Goal: Register for event/course

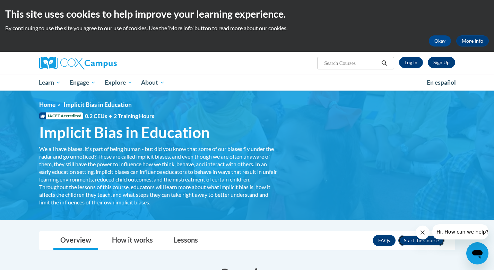
click at [409, 238] on button "Enroll" at bounding box center [421, 240] width 46 height 11
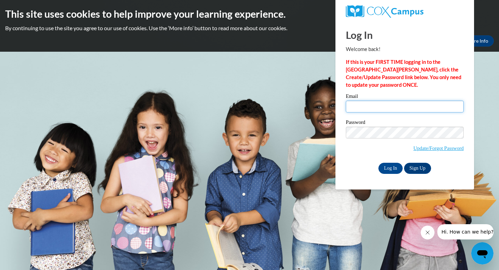
click at [365, 109] on input "Email" at bounding box center [405, 106] width 118 height 12
type input "cecy_martin@dekalbschoolsga.org"
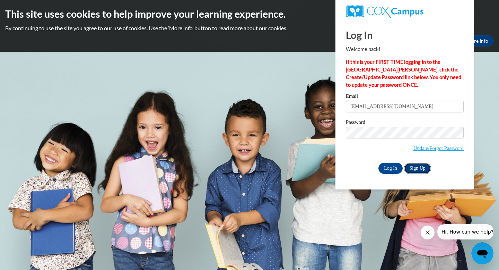
click at [420, 164] on link "Sign Up" at bounding box center [417, 167] width 27 height 11
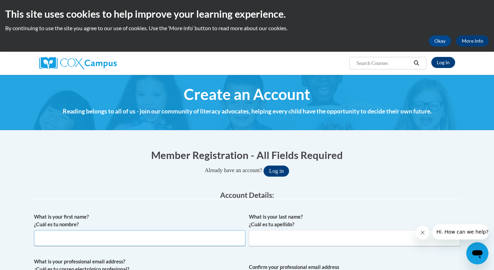
click at [204, 242] on input "What is your first name? ¿Cuál es tu nombre?" at bounding box center [139, 238] width 211 height 16
type input "cecy"
click at [293, 237] on input "What is your last name? ¿Cuál es tu apellido?" at bounding box center [354, 238] width 211 height 16
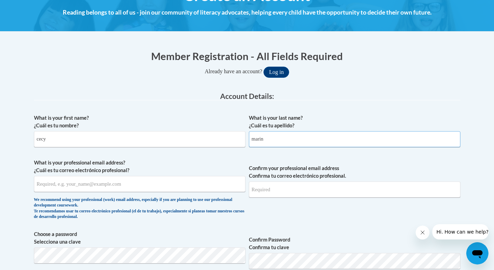
scroll to position [99, 0]
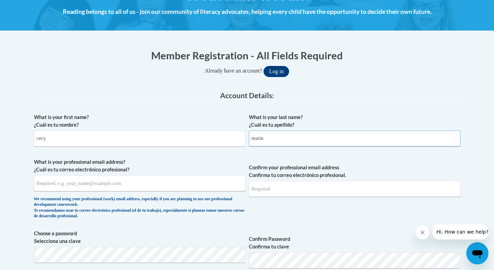
type input "marin"
click at [131, 184] on input "What is your professional email address? ¿Cuál es tu correo electrónico profesi…" at bounding box center [139, 183] width 211 height 16
type input "cecy_martin@dekalbschoolsga.org"
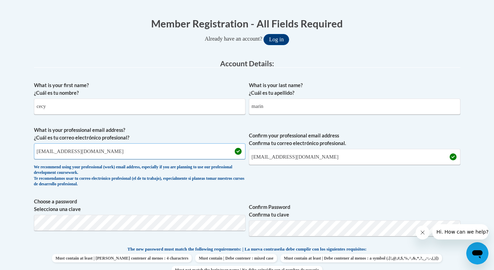
scroll to position [133, 0]
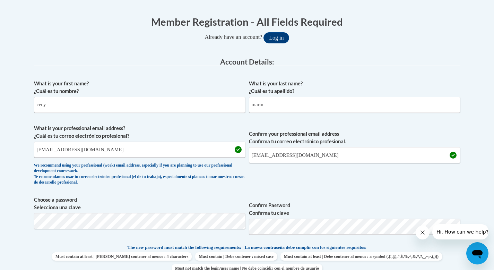
click at [448, 255] on span "Must contain at least | Debe contener al menos : 4 characters Must contain | De…" at bounding box center [247, 262] width 426 height 20
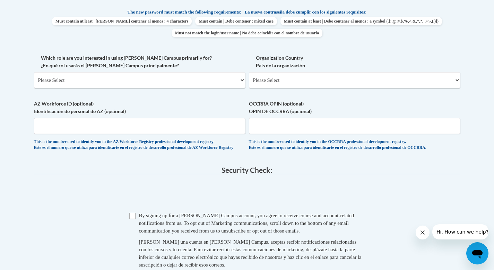
scroll to position [366, 0]
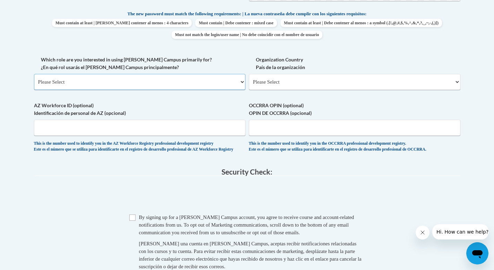
click at [240, 82] on select "Please Select College/University | Colegio/Universidad Community/Nonprofit Part…" at bounding box center [139, 82] width 211 height 16
select select "fbf2d438-af2f-41f8-98f1-81c410e29de3"
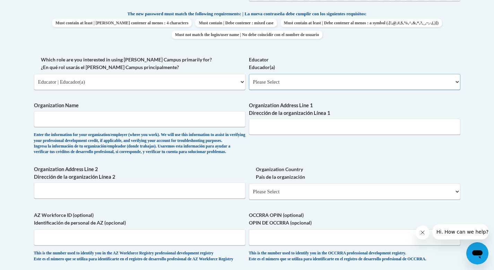
click at [457, 82] on select "Please Select Early Learning/Daycare Teacher/Family Home Care Provider | Maestr…" at bounding box center [354, 82] width 211 height 16
select select "11a86997-7122-4e2e-80c7-11975180ece4"
click at [230, 124] on input "Organization Name" at bounding box center [139, 119] width 211 height 16
type input "Doraville United School"
type input "3630 Shallowford Rd NE"
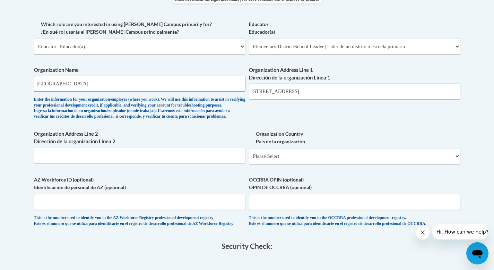
scroll to position [404, 0]
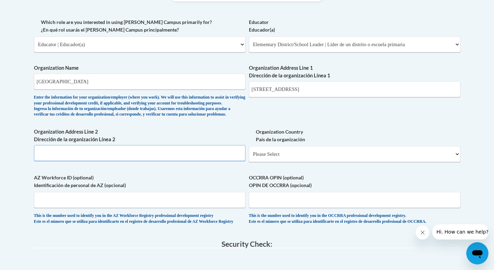
click at [110, 161] on input "Organization Address Line 2 Dirección de la organización Línea 2" at bounding box center [139, 153] width 211 height 16
click at [158, 187] on label "AZ Workforce ID (optional) Identificación de personal de AZ (opcional)" at bounding box center [139, 181] width 211 height 15
click at [158, 192] on input "AZ Workforce ID (optional) Identificación de personal de AZ (opcional)" at bounding box center [139, 200] width 211 height 16
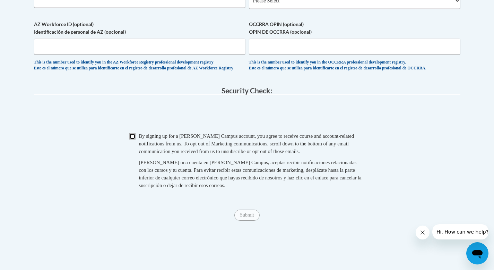
click at [132, 139] on input "Checkbox" at bounding box center [132, 136] width 6 height 6
checkbox input "true"
click at [243, 220] on input "Submit" at bounding box center [246, 214] width 25 height 11
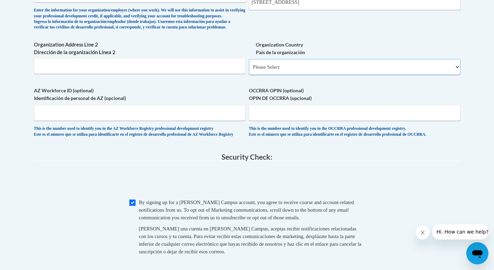
scroll to position [485, 0]
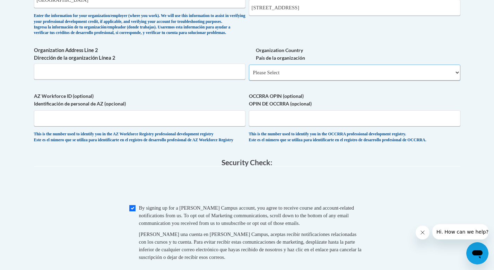
click at [456, 80] on select "Please Select United States | Estados Unidos Outside of the United States | Fue…" at bounding box center [354, 72] width 211 height 16
select select "ad49bcad-a171-4b2e-b99c-48b446064914"
select select
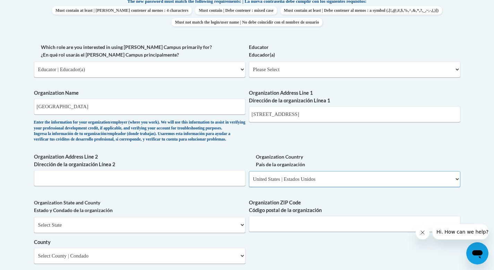
scroll to position [373, 0]
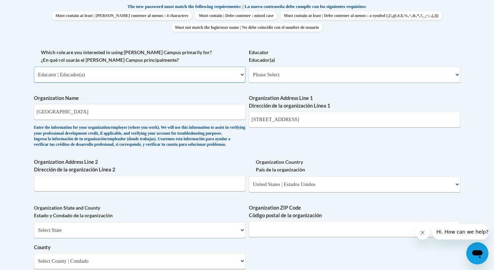
click at [242, 76] on select "Please Select College/University | Colegio/Universidad Community/Nonprofit Part…" at bounding box center [139, 75] width 211 height 16
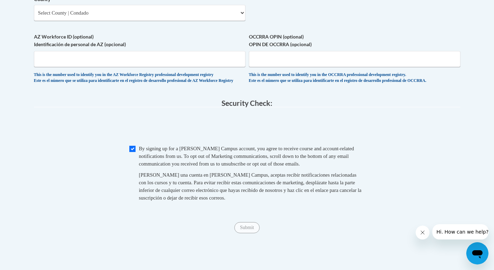
scroll to position [622, 0]
click at [244, 232] on input "Submit" at bounding box center [246, 226] width 25 height 11
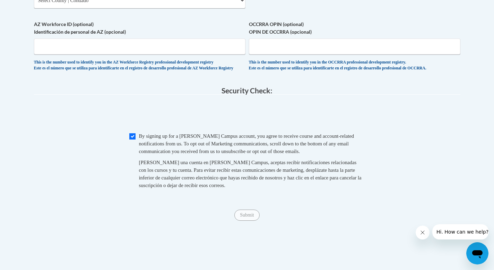
scroll to position [378, 0]
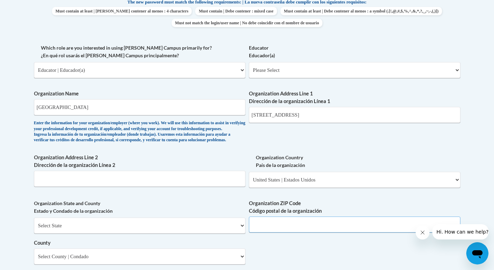
click at [319, 232] on input "Organization ZIP Code Código postal de la organización" at bounding box center [354, 224] width 211 height 16
type input "30340"
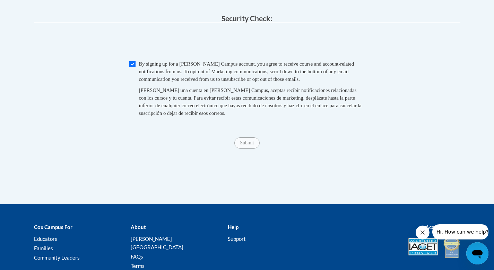
scroll to position [706, 0]
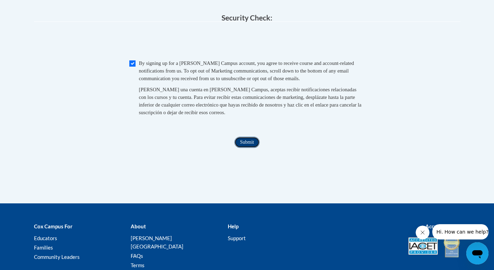
click at [248, 148] on input "Submit" at bounding box center [246, 141] width 25 height 11
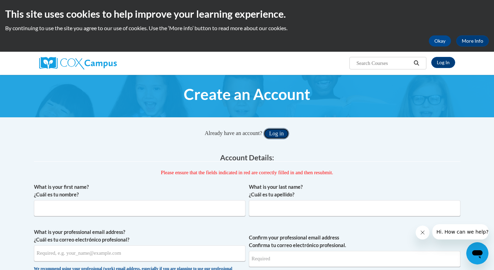
click at [278, 134] on button "Log in" at bounding box center [276, 133] width 26 height 11
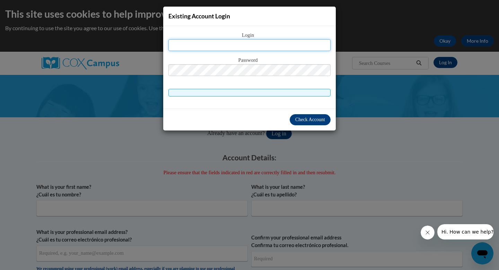
click at [257, 45] on input "text" at bounding box center [249, 45] width 162 height 12
type input "[EMAIL_ADDRESS][DOMAIN_NAME]"
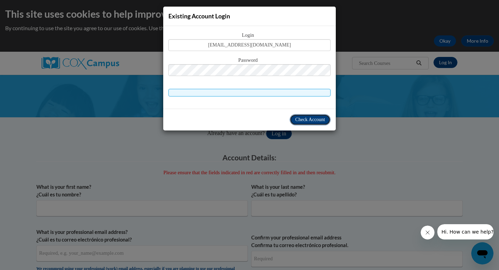
click at [304, 118] on span "Check Account" at bounding box center [310, 119] width 30 height 5
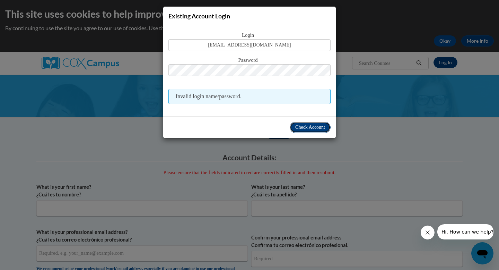
click at [304, 127] on span "Check Account" at bounding box center [310, 126] width 30 height 5
click at [228, 184] on div "Existing Account Login Login cecy_martin@dekalbschoolsga.org Password Invalid l…" at bounding box center [249, 135] width 499 height 270
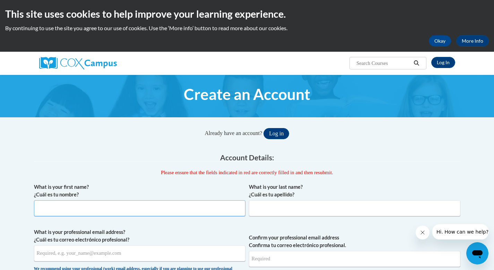
click at [188, 212] on input "What is your first name? ¿Cuál es tu nombre?" at bounding box center [139, 208] width 211 height 16
type input "cecy"
type input "Marin"
type input "[EMAIL_ADDRESS][DOMAIN_NAME]"
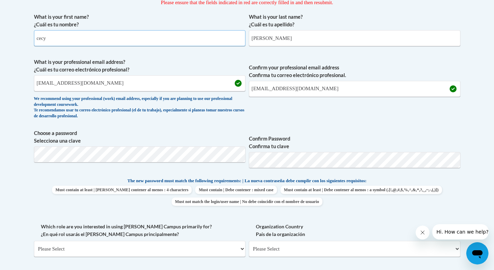
scroll to position [174, 0]
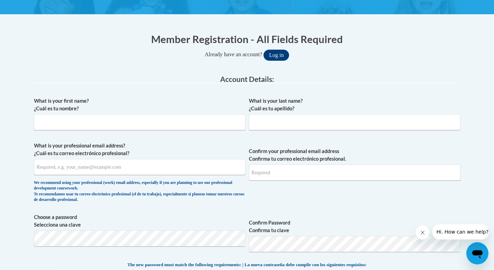
scroll to position [117, 0]
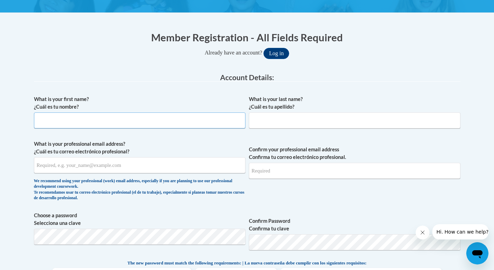
click at [213, 127] on input "What is your first name? ¿Cuál es tu nombre?" at bounding box center [139, 120] width 211 height 16
type input "cecy"
type input "Marin"
type input "cecy_martin@dekalbschoolsga.org"
type input "[EMAIL_ADDRESS][DOMAIN_NAME]"
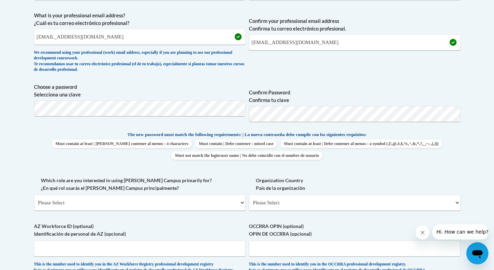
scroll to position [250, 0]
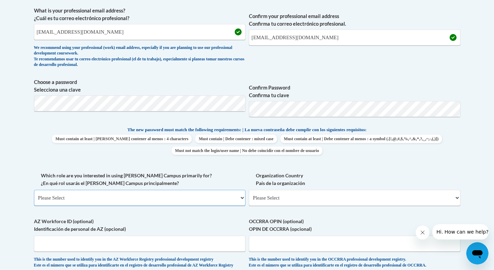
click at [240, 198] on select "Please Select College/University | Colegio/Universidad Community/Nonprofit Part…" at bounding box center [139, 197] width 211 height 16
select select "fbf2d438-af2f-41f8-98f1-81c410e29de3"
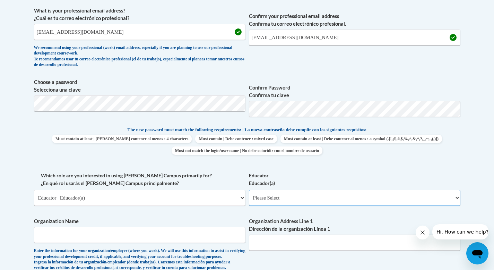
click at [455, 198] on select "Please Select Early Learning/Daycare Teacher/Family Home Care Provider | Maestr…" at bounding box center [354, 197] width 211 height 16
select select "11a86997-7122-4e2e-80c7-11975180ece4"
click at [211, 232] on input "Organization Name" at bounding box center [139, 235] width 211 height 16
type input "Doraville United School"
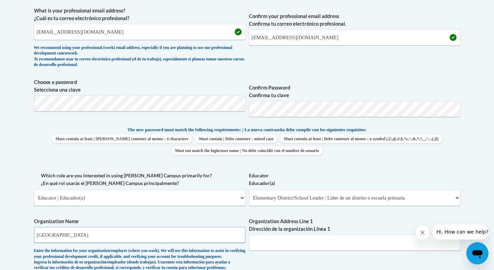
type input "3630 Shallowford Rd NE"
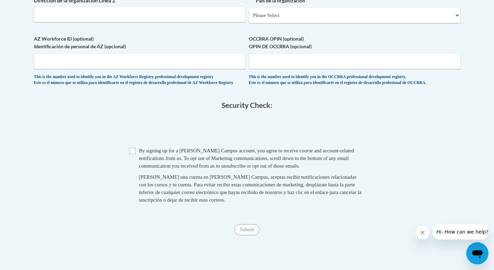
scroll to position [543, 0]
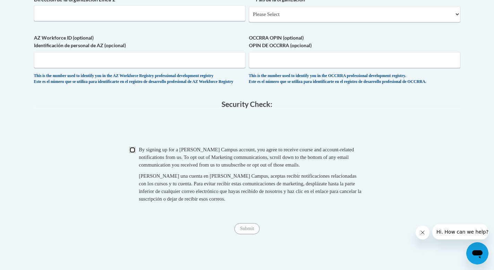
click at [131, 153] on input "Checkbox" at bounding box center [132, 150] width 6 height 6
checkbox input "true"
click at [242, 234] on input "Submit" at bounding box center [246, 228] width 25 height 11
click at [456, 22] on select "Please Select United States | Estados Unidos Outside of the United States | Fue…" at bounding box center [354, 14] width 211 height 16
select select "ad49bcad-a171-4b2e-b99c-48b446064914"
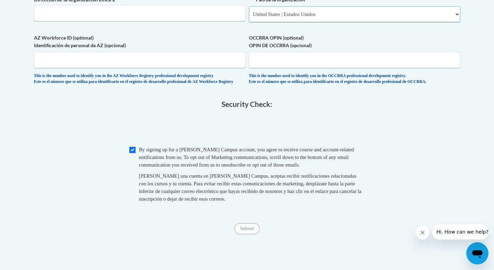
select select
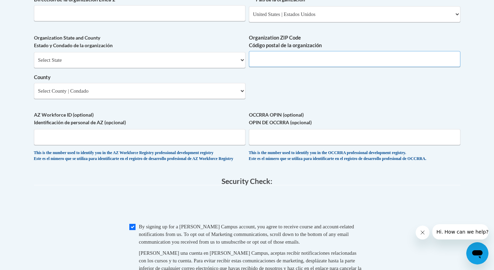
click at [383, 67] on input "Organization ZIP Code Código postal de la organización" at bounding box center [354, 59] width 211 height 16
type input "30340"
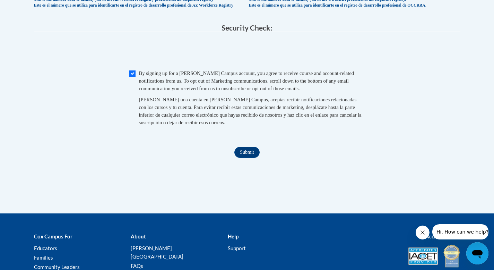
scroll to position [698, 0]
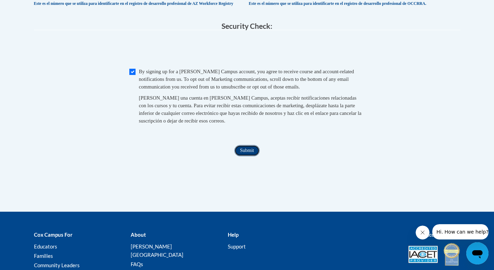
click at [242, 156] on input "Submit" at bounding box center [246, 150] width 25 height 11
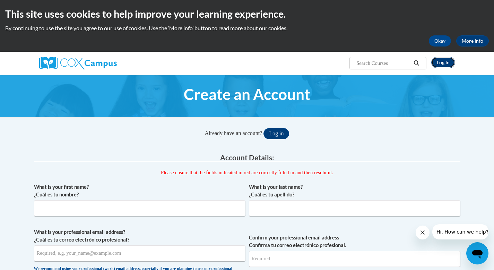
click at [444, 60] on link "Log In" at bounding box center [443, 62] width 24 height 11
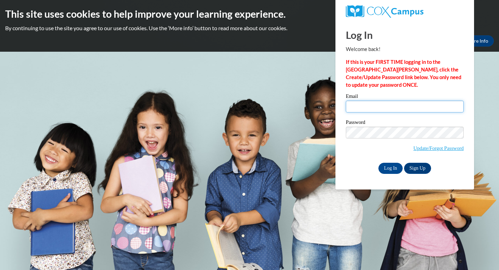
click at [388, 110] on input "Email" at bounding box center [405, 106] width 118 height 12
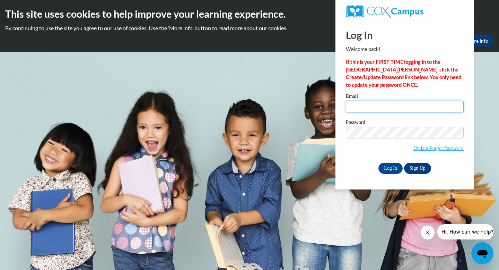
type input "[EMAIL_ADDRESS][DOMAIN_NAME]"
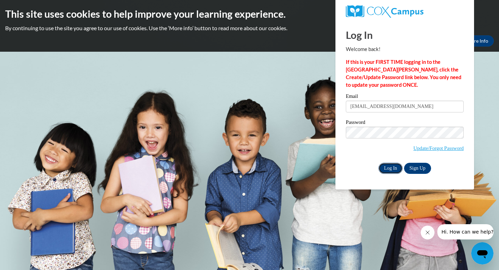
click at [387, 168] on input "Log In" at bounding box center [390, 167] width 24 height 11
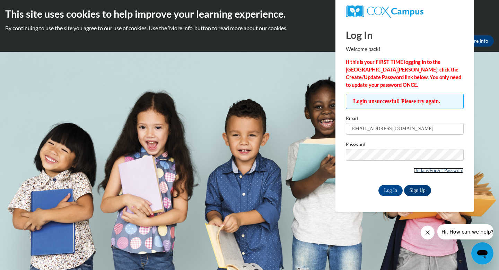
click at [414, 170] on link "Update/Forgot Password" at bounding box center [438, 170] width 50 height 6
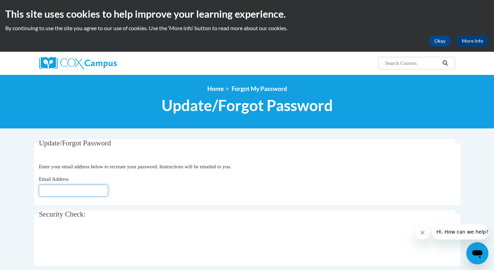
click at [72, 191] on input "Email Address" at bounding box center [73, 190] width 69 height 12
type input "[EMAIL_ADDRESS][DOMAIN_NAME]"
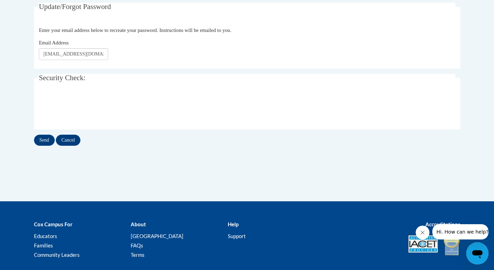
scroll to position [138, 0]
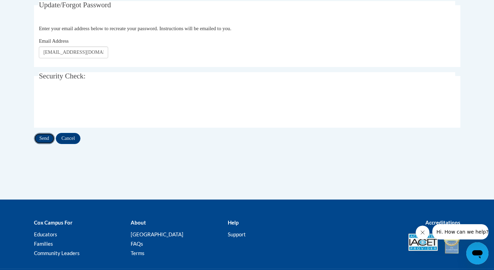
click at [43, 141] on input "Send" at bounding box center [44, 138] width 21 height 11
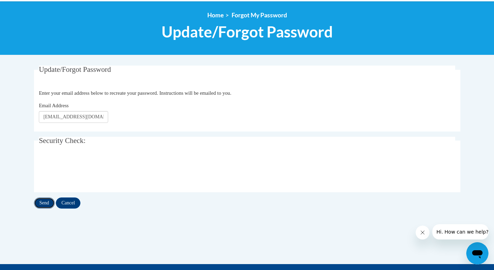
click at [39, 204] on input "Send" at bounding box center [44, 202] width 21 height 11
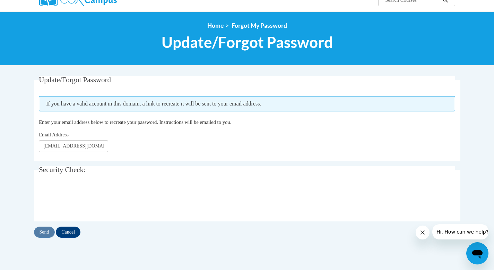
scroll to position [67, 0]
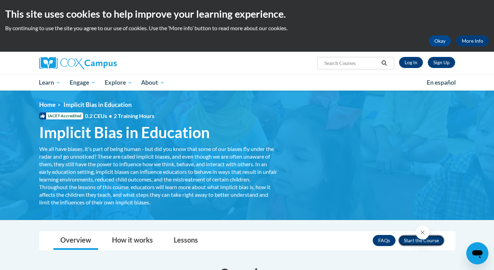
click at [422, 241] on button "Enroll" at bounding box center [421, 240] width 46 height 11
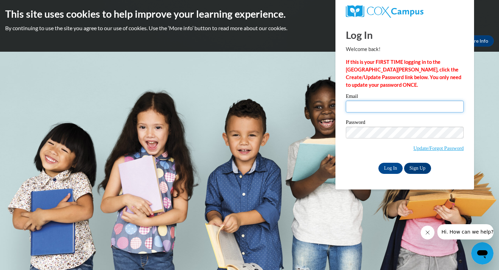
click at [389, 108] on input "Email" at bounding box center [405, 106] width 118 height 12
click at [439, 108] on input "cecy_martin@dekalbschoolsga.og" at bounding box center [405, 106] width 118 height 12
type input "[EMAIL_ADDRESS][DOMAIN_NAME]"
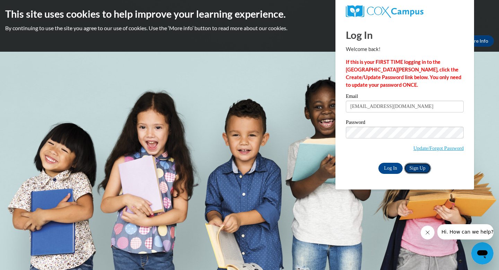
click at [412, 168] on link "Sign Up" at bounding box center [417, 167] width 27 height 11
click at [393, 166] on input "Log In" at bounding box center [390, 167] width 24 height 11
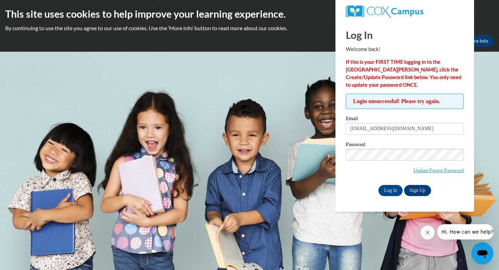
click at [400, 183] on div "Email [EMAIL_ADDRESS][DOMAIN_NAME] Password Update/Forgot Password Log In Sign …" at bounding box center [405, 156] width 118 height 80
click at [420, 191] on link "Sign Up" at bounding box center [417, 190] width 27 height 11
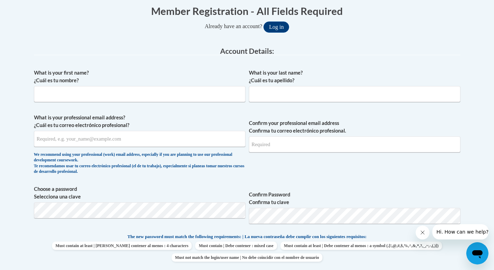
scroll to position [147, 0]
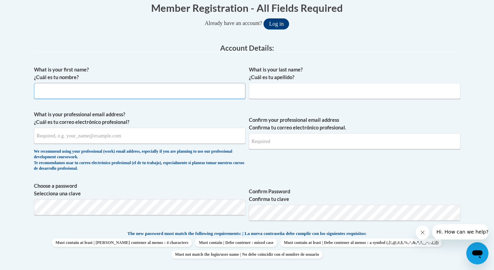
click at [172, 91] on input "What is your first name? ¿Cuál es tu nombre?" at bounding box center [139, 91] width 211 height 16
type input "cecy"
type input "marin"
type input "[EMAIL_ADDRESS]"
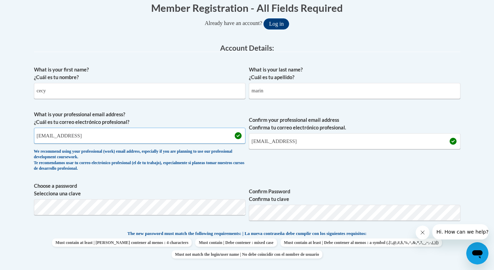
click at [123, 139] on input "cecy_martin@dekalbschoolsga.og" at bounding box center [139, 135] width 211 height 16
type input "[EMAIL_ADDRESS][DOMAIN_NAME]"
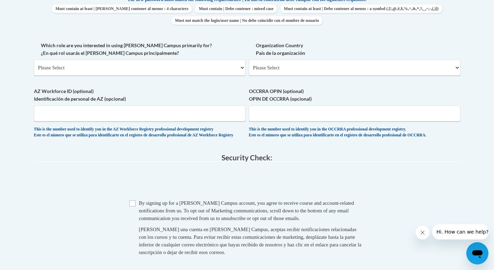
scroll to position [372, 0]
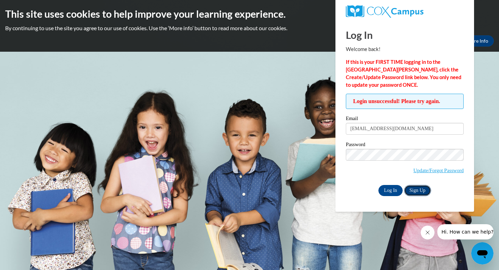
click at [416, 191] on link "Sign Up" at bounding box center [417, 190] width 27 height 11
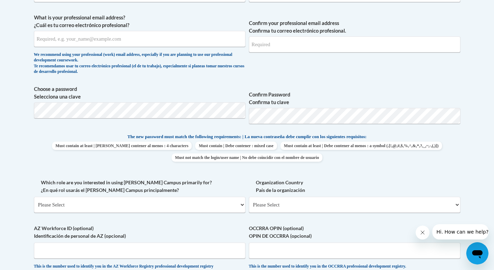
scroll to position [245, 0]
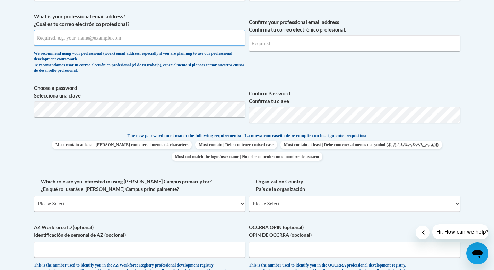
click at [205, 37] on input "What is your professional email address? ¿Cuál es tu correo electrónico profesi…" at bounding box center [139, 38] width 211 height 16
type input "cecy_martin@dekalbschoolsga.org"
type input "cecy"
type input "Marin"
type input "cecy_martin@dekalbschoolsga.org"
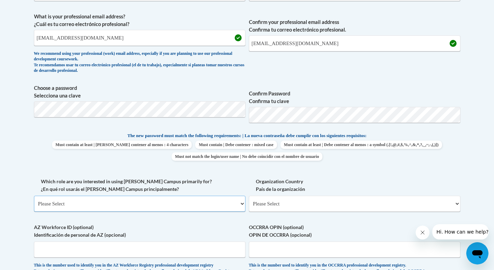
click at [242, 204] on select "Please Select College/University | Colegio/Universidad Community/Nonprofit Part…" at bounding box center [139, 203] width 211 height 16
select select "fbf2d438-af2f-41f8-98f1-81c410e29de3"
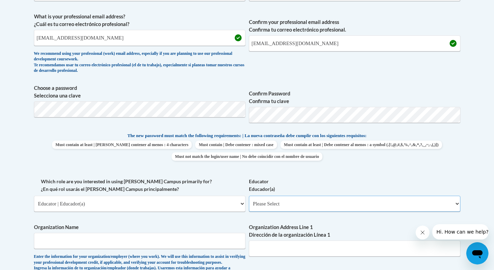
click at [457, 203] on select "Please Select Early Learning/Daycare Teacher/Family Home Care Provider | Maestr…" at bounding box center [354, 203] width 211 height 16
select select "11a86997-7122-4e2e-80c7-11975180ece4"
click at [237, 247] on input "Organization Name" at bounding box center [139, 240] width 211 height 16
type input "Doraville United School"
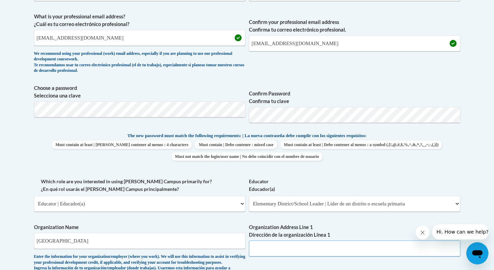
type input "3630 Shallowford Rd NE"
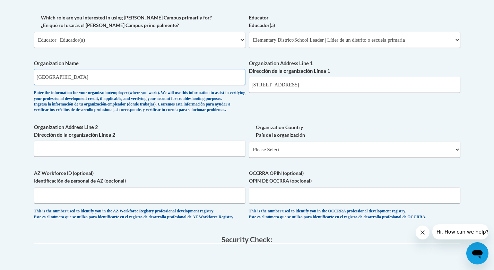
scroll to position [409, 0]
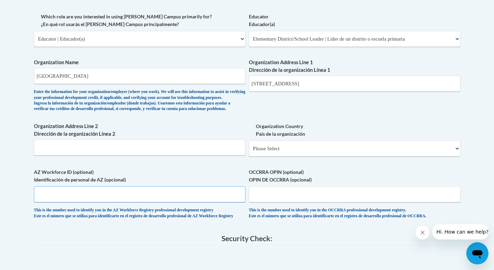
click at [140, 202] on input "AZ Workforce ID (optional) Identificación de personal de AZ (opcional)" at bounding box center [139, 194] width 211 height 16
type input "DUE16"
click at [457, 156] on select "Please Select United States | Estados Unidos Outside of the United States | Fue…" at bounding box center [354, 148] width 211 height 16
select select "ad49bcad-a171-4b2e-b99c-48b446064914"
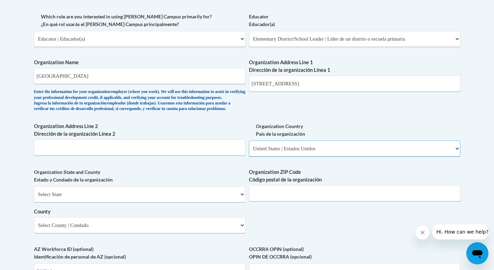
select select
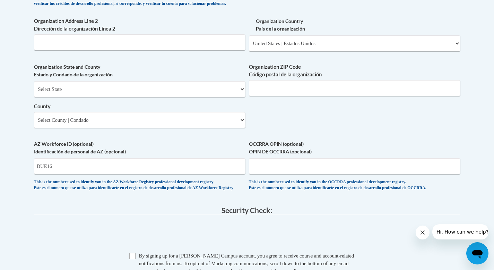
scroll to position [511, 0]
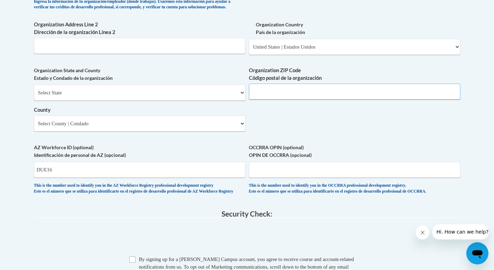
click at [292, 99] on input "Organization ZIP Code Código postal de la organización" at bounding box center [354, 91] width 211 height 16
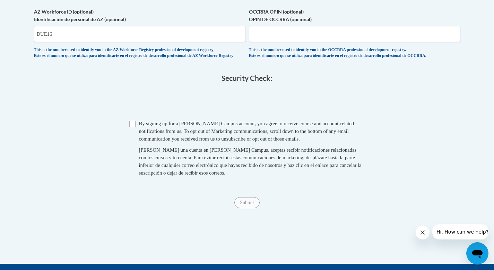
scroll to position [648, 0]
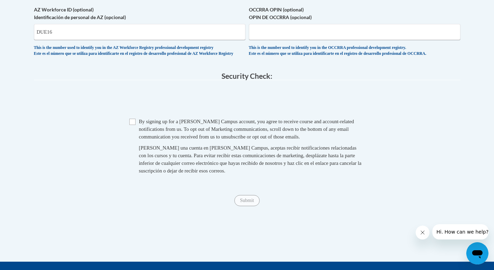
type input "30340"
click at [132, 125] on input "Checkbox" at bounding box center [132, 121] width 6 height 6
checkbox input "true"
click at [247, 206] on input "Submit" at bounding box center [246, 200] width 25 height 11
click at [35, 40] on input "DUE16" at bounding box center [139, 32] width 211 height 16
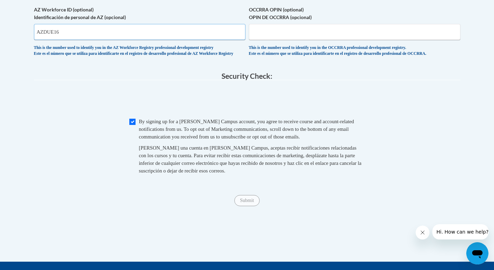
type input "AZDUE16"
click at [182, 206] on div "Submit Submit" at bounding box center [247, 200] width 426 height 11
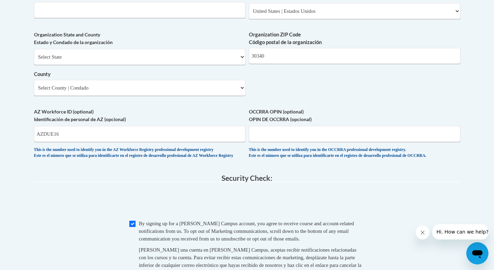
scroll to position [546, 0]
click at [241, 65] on select "Select State Alabama Alaska Arizona Arkansas California Colorado Connecticut De…" at bounding box center [139, 58] width 211 height 16
select select "Georgia"
click at [241, 96] on select "Select County Appling Atkinson Bacon Baker Baldwin Banks Barrow Bartow Ben Hill…" at bounding box center [139, 88] width 211 height 16
click at [242, 96] on select "Select County Appling Atkinson Bacon Baker Baldwin Banks Barrow Bartow Ben Hill…" at bounding box center [139, 88] width 211 height 16
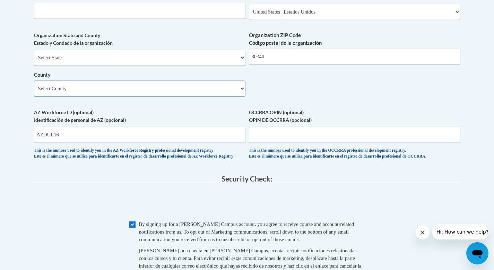
select select "DeKalb"
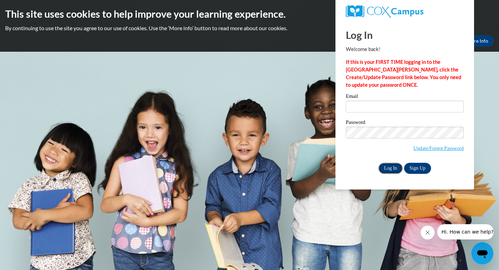
click at [395, 167] on input "Log In" at bounding box center [390, 167] width 24 height 11
